Goal: Information Seeking & Learning: Learn about a topic

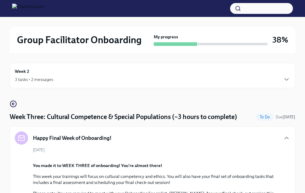
click at [21, 79] on div "3 tasks • 2 messages" at bounding box center [34, 79] width 38 height 6
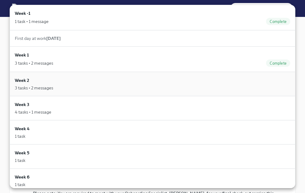
click at [52, 87] on div "3 tasks • 2 messages" at bounding box center [34, 88] width 38 height 6
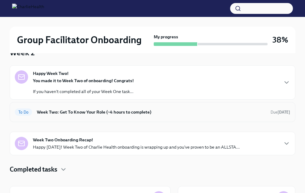
click at [95, 106] on div "To Do Week Two: Get To Know Your Role (~4 hours to complete) Due [DATE]" at bounding box center [153, 112] width 286 height 20
click at [169, 111] on h6 "Week Two: Get To Know Your Role (~4 hours to complete)" at bounding box center [151, 112] width 229 height 7
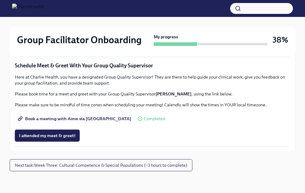
scroll to position [559, 0]
click at [67, 18] on link "Group Observation Instructions" at bounding box center [54, 12] width 78 height 12
click at [74, 168] on button "Next task : Week Three: Cultural Competence & Special Populations (~3 hours to …" at bounding box center [101, 165] width 183 height 12
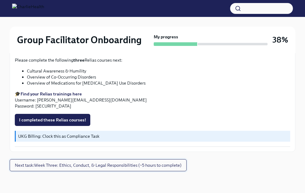
click at [74, 168] on button "Next task : Week Three: Ethics, Conduct, & Legal Responsibilities (~5 hours to …" at bounding box center [98, 165] width 177 height 12
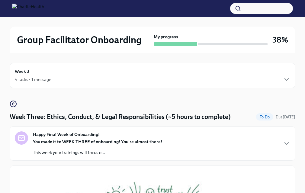
scroll to position [34, 0]
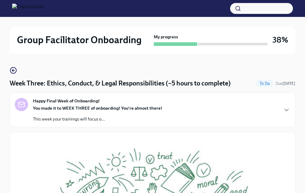
click at [118, 114] on div "You made it to WEEK THREE of onboarding! You're almost there! This week your tr…" at bounding box center [97, 113] width 129 height 17
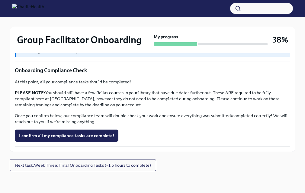
scroll to position [559, 0]
click at [35, 12] on strong "Find your Relias trainings here" at bounding box center [51, 8] width 61 height 5
drag, startPoint x: 79, startPoint y: 98, endPoint x: 15, endPoint y: 97, distance: 64.0
copy li "Ethics/Code of Conduct"
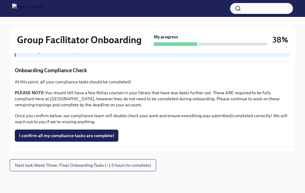
copy ul "Boundaries in the Treatment Relationship"
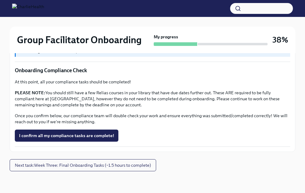
copy ul "Client Grievances & Confidentiality"
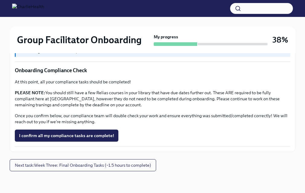
copy div "Mandated Reporting"
click at [38, 38] on span "I completed these Relias courses!" at bounding box center [52, 35] width 67 height 6
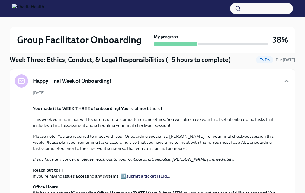
scroll to position [0, 0]
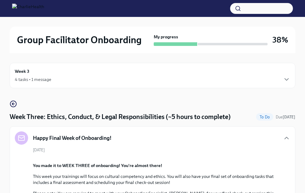
click at [34, 79] on div "4 tasks • 1 message" at bounding box center [33, 79] width 37 height 6
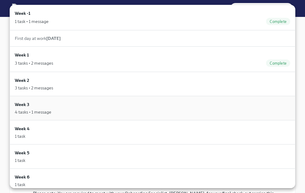
click at [36, 108] on div "Week 3 4 tasks • 1 message" at bounding box center [153, 108] width 276 height 14
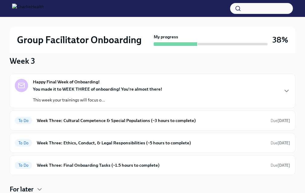
scroll to position [45, 0]
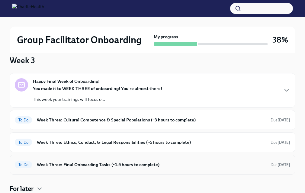
click at [119, 164] on h6 "Week Three: Final Onboarding Tasks (~1.5 hours to complete)" at bounding box center [151, 164] width 229 height 7
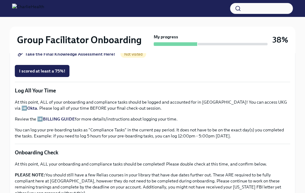
scroll to position [441, 0]
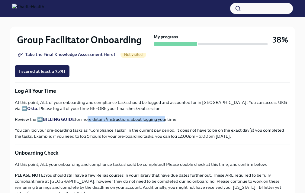
drag, startPoint x: 85, startPoint y: 118, endPoint x: 163, endPoint y: 117, distance: 77.6
click at [163, 118] on p "Review the ➡️ BILLING GUIDE for more details/instructions about logging your ti…" at bounding box center [153, 119] width 276 height 6
click at [163, 117] on p "Review the ➡️ BILLING GUIDE for more details/instructions about logging your ti…" at bounding box center [153, 119] width 276 height 6
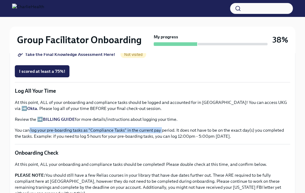
drag, startPoint x: 29, startPoint y: 127, endPoint x: 163, endPoint y: 132, distance: 133.9
click at [163, 132] on p "You can log your pre-boarding tasks as "Compliance Tasks" in the current pay pe…" at bounding box center [153, 133] width 276 height 12
click at [145, 131] on p "You can log your pre-boarding tasks as "Compliance Tasks" in the current pay pe…" at bounding box center [153, 133] width 276 height 12
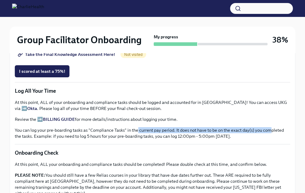
drag, startPoint x: 163, startPoint y: 131, endPoint x: 272, endPoint y: 127, distance: 108.2
click at [272, 127] on p "You can log your pre-boarding tasks as "Compliance Tasks" in the current pay pe…" at bounding box center [153, 133] width 276 height 12
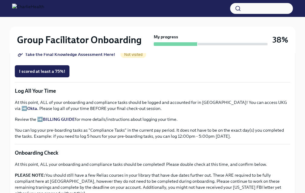
click at [92, 135] on p "You can log your pre-boarding tasks as "Compliance Tasks" in the current pay pe…" at bounding box center [153, 133] width 276 height 12
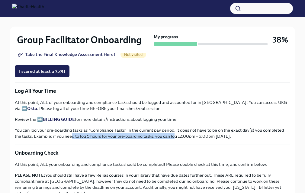
drag, startPoint x: 72, startPoint y: 135, endPoint x: 174, endPoint y: 137, distance: 102.7
click at [174, 137] on p "You can log your pre-boarding tasks as "Compliance Tasks" in the current pay pe…" at bounding box center [153, 133] width 276 height 12
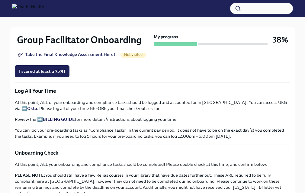
click at [54, 117] on strong "BILLING GUIDE" at bounding box center [59, 119] width 32 height 5
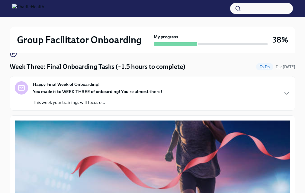
scroll to position [11, 0]
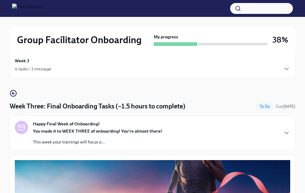
click at [244, 131] on div "Happy Final Week of Onboarding! You made it to WEEK THREE of onboarding! You're…" at bounding box center [153, 133] width 276 height 24
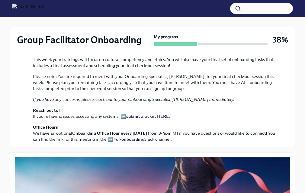
scroll to position [0, 0]
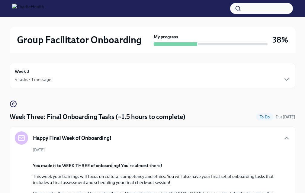
click at [58, 73] on div "Week 3 4 tasks • 1 message" at bounding box center [153, 75] width 276 height 15
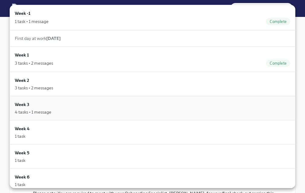
click at [61, 107] on div "Week 3 4 tasks • 1 message" at bounding box center [153, 108] width 276 height 14
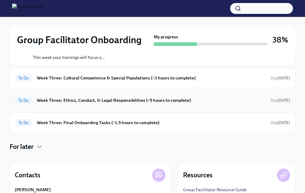
scroll to position [89, 0]
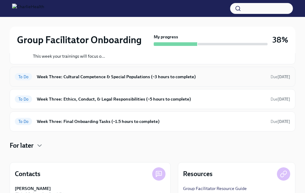
click at [214, 73] on h6 "Week Three: Cultural Competence & Special Populations (~3 hours to complete)" at bounding box center [151, 76] width 229 height 7
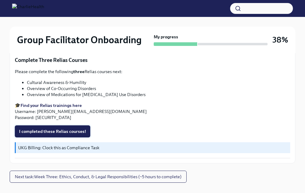
scroll to position [516, 0]
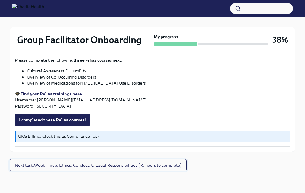
click at [99, 166] on span "Next task : Week Three: Ethics, Conduct, & Legal Responsibilities (~5 hours to …" at bounding box center [98, 165] width 167 height 6
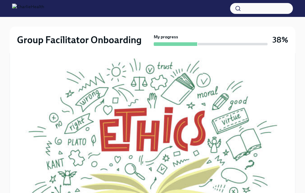
scroll to position [33, 0]
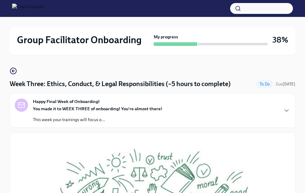
click at [56, 111] on strong "You made it to WEEK THREE of onboarding! You're almost there!" at bounding box center [97, 108] width 129 height 5
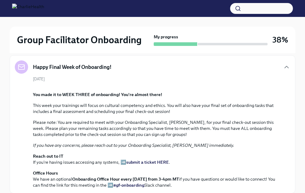
scroll to position [0, 0]
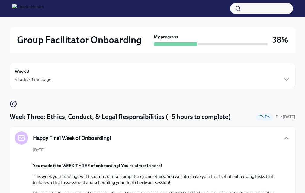
click at [36, 77] on div "4 tasks • 1 message" at bounding box center [33, 79] width 37 height 6
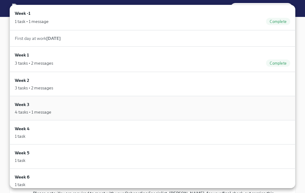
click at [57, 102] on div "Week 3 4 tasks • 1 message" at bounding box center [153, 108] width 276 height 14
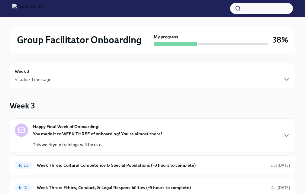
scroll to position [83, 0]
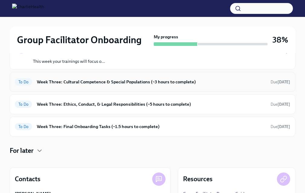
click at [231, 80] on h6 "Week Three: Cultural Competence & Special Populations (~3 hours to complete)" at bounding box center [151, 82] width 229 height 7
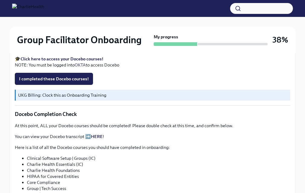
scroll to position [291, 0]
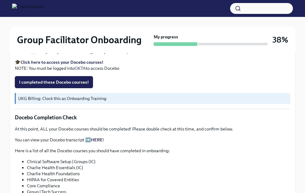
click at [75, 60] on strong "Click here to access your Docebo courses!" at bounding box center [62, 62] width 83 height 5
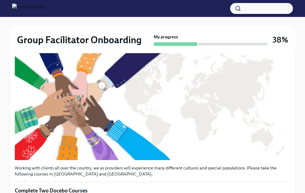
scroll to position [0, 0]
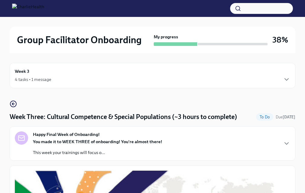
click at [11, 105] on icon "button" at bounding box center [13, 103] width 7 height 7
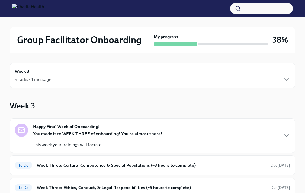
scroll to position [5, 0]
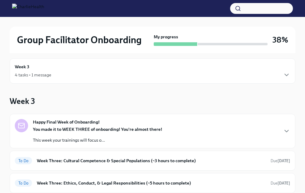
click at [107, 65] on div "Week 3 4 tasks • 1 message" at bounding box center [153, 70] width 276 height 15
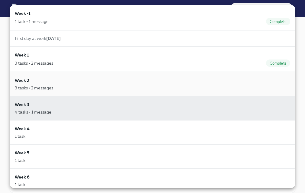
click at [62, 85] on div "3 tasks • 2 messages" at bounding box center [153, 88] width 276 height 6
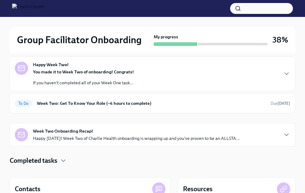
scroll to position [71, 0]
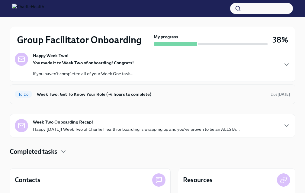
click at [182, 91] on div "To Do Week Two: Get To Know Your Role (~4 hours to complete) Due [DATE]" at bounding box center [153, 94] width 276 height 10
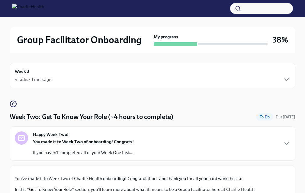
click at [92, 78] on div "4 tasks • 1 message" at bounding box center [153, 79] width 276 height 7
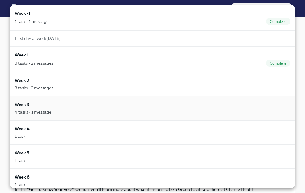
click at [64, 113] on div "4 tasks • 1 message" at bounding box center [153, 112] width 276 height 6
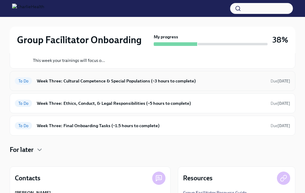
scroll to position [82, 0]
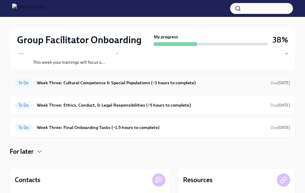
click at [84, 82] on h6 "Week Three: Cultural Competence & Special Populations (~3 hours to complete)" at bounding box center [151, 82] width 229 height 7
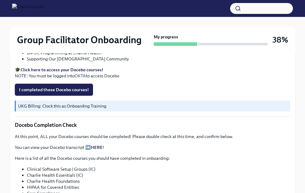
scroll to position [283, 0]
click at [68, 69] on strong "Click here to access your Docebo courses!" at bounding box center [62, 69] width 83 height 5
click at [160, 34] on strong "My progress" at bounding box center [166, 37] width 24 height 6
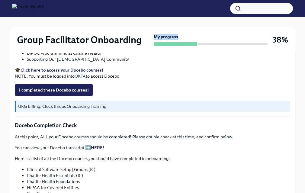
click at [160, 34] on strong "My progress" at bounding box center [166, 37] width 24 height 6
click at [126, 44] on h2 "Group Facilitator Onboarding" at bounding box center [79, 40] width 125 height 12
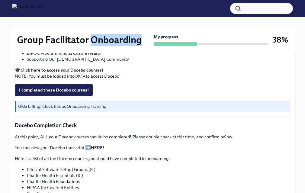
click at [125, 44] on h2 "Group Facilitator Onboarding" at bounding box center [79, 40] width 125 height 12
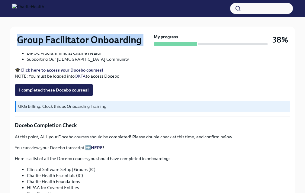
click at [125, 44] on h2 "Group Facilitator Onboarding" at bounding box center [79, 40] width 125 height 12
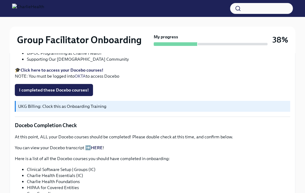
click at [127, 30] on div "Group Facilitator Onboarding My progress 38%" at bounding box center [153, 40] width 286 height 27
click at [164, 33] on div "Group Facilitator Onboarding My progress 38%" at bounding box center [153, 40] width 286 height 27
click at [117, 39] on h2 "Group Facilitator Onboarding" at bounding box center [79, 40] width 125 height 12
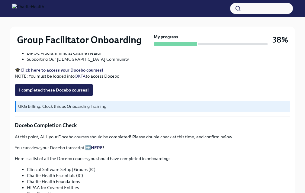
click at [117, 39] on h2 "Group Facilitator Onboarding" at bounding box center [79, 40] width 125 height 12
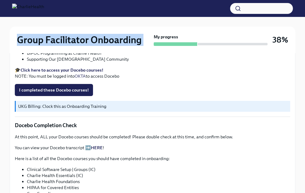
click at [47, 69] on strong "Click here to access your Docebo courses!" at bounding box center [62, 69] width 83 height 5
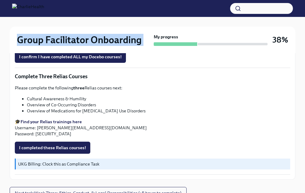
scroll to position [489, 0]
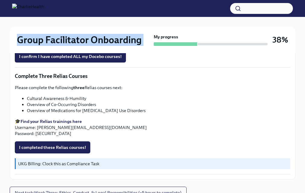
click at [39, 120] on strong "Find your Relias trainings here" at bounding box center [51, 121] width 61 height 5
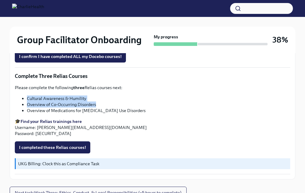
drag, startPoint x: 27, startPoint y: 98, endPoint x: 114, endPoint y: 101, distance: 86.4
click at [114, 101] on li "Cultural Awareness & Humility" at bounding box center [158, 98] width 263 height 6
copy li "Cultural Awareness & Humility"
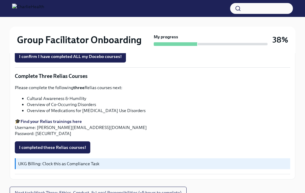
click at [66, 105] on li "Overview of Co-Occurring Disorders" at bounding box center [158, 105] width 263 height 6
copy ul "Overview of Co-Occurring Disorders"
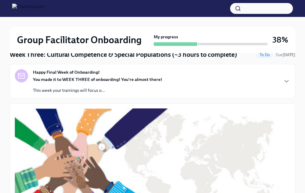
scroll to position [0, 0]
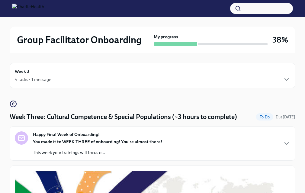
click at [174, 117] on h4 "Week Three: Cultural Competence & Special Populations (~3 hours to complete)" at bounding box center [123, 116] width 227 height 9
click at [14, 100] on icon "button" at bounding box center [13, 103] width 7 height 7
